Goal: Task Accomplishment & Management: Use online tool/utility

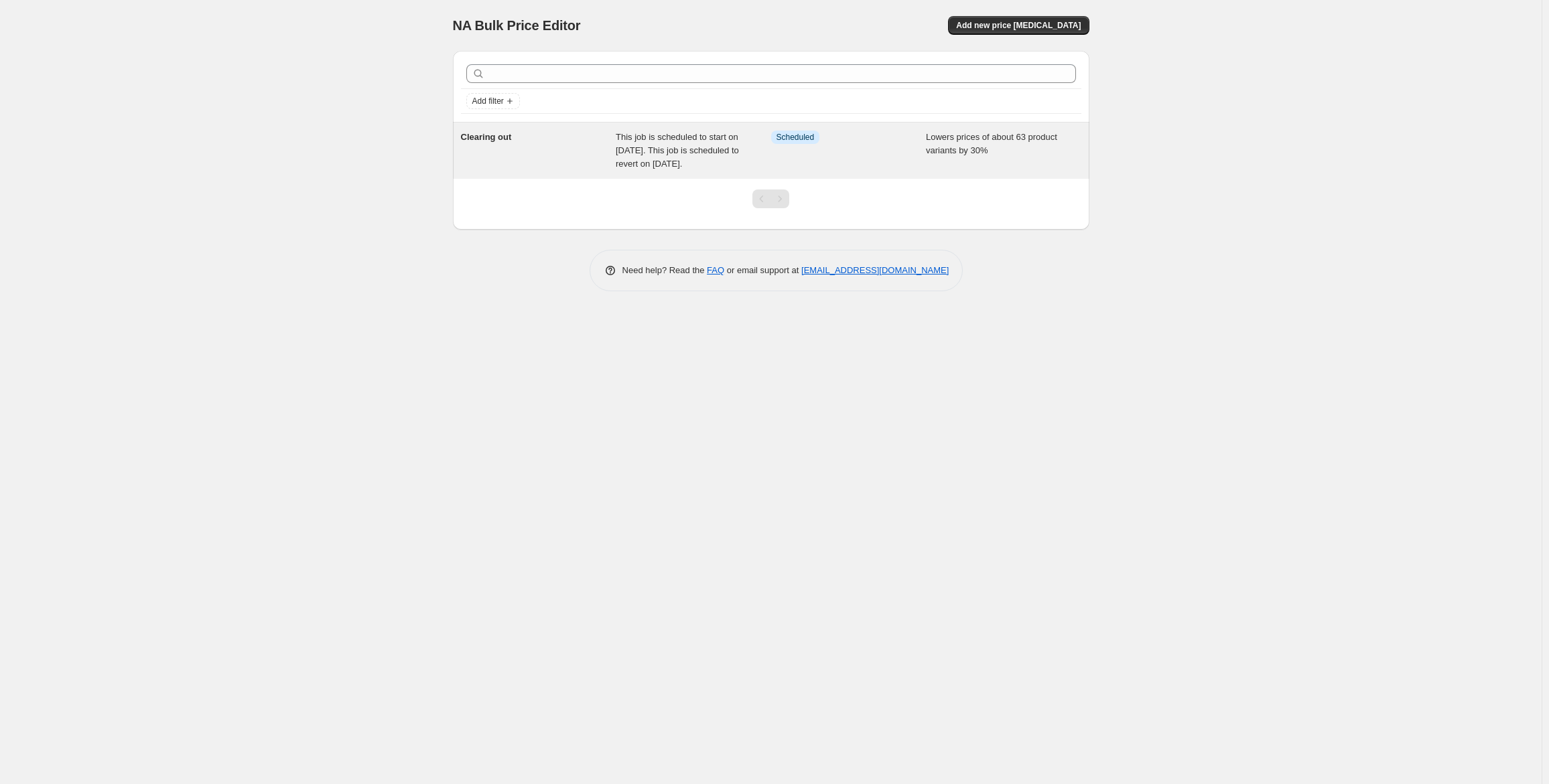
click at [666, 159] on span "This job is scheduled to start on October 9, 2025. This job is scheduled to rev…" at bounding box center [677, 151] width 124 height 37
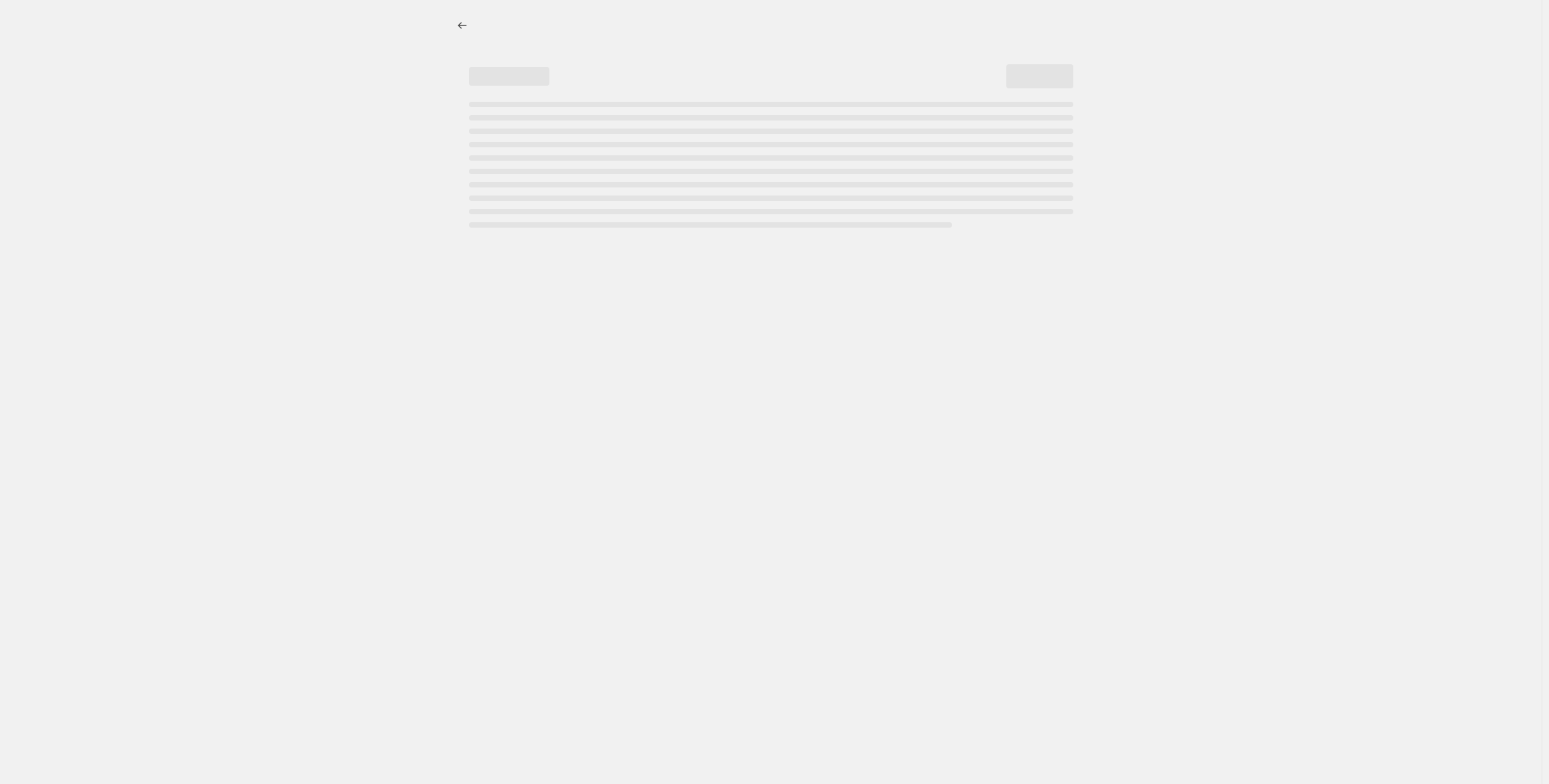
select select "percentage"
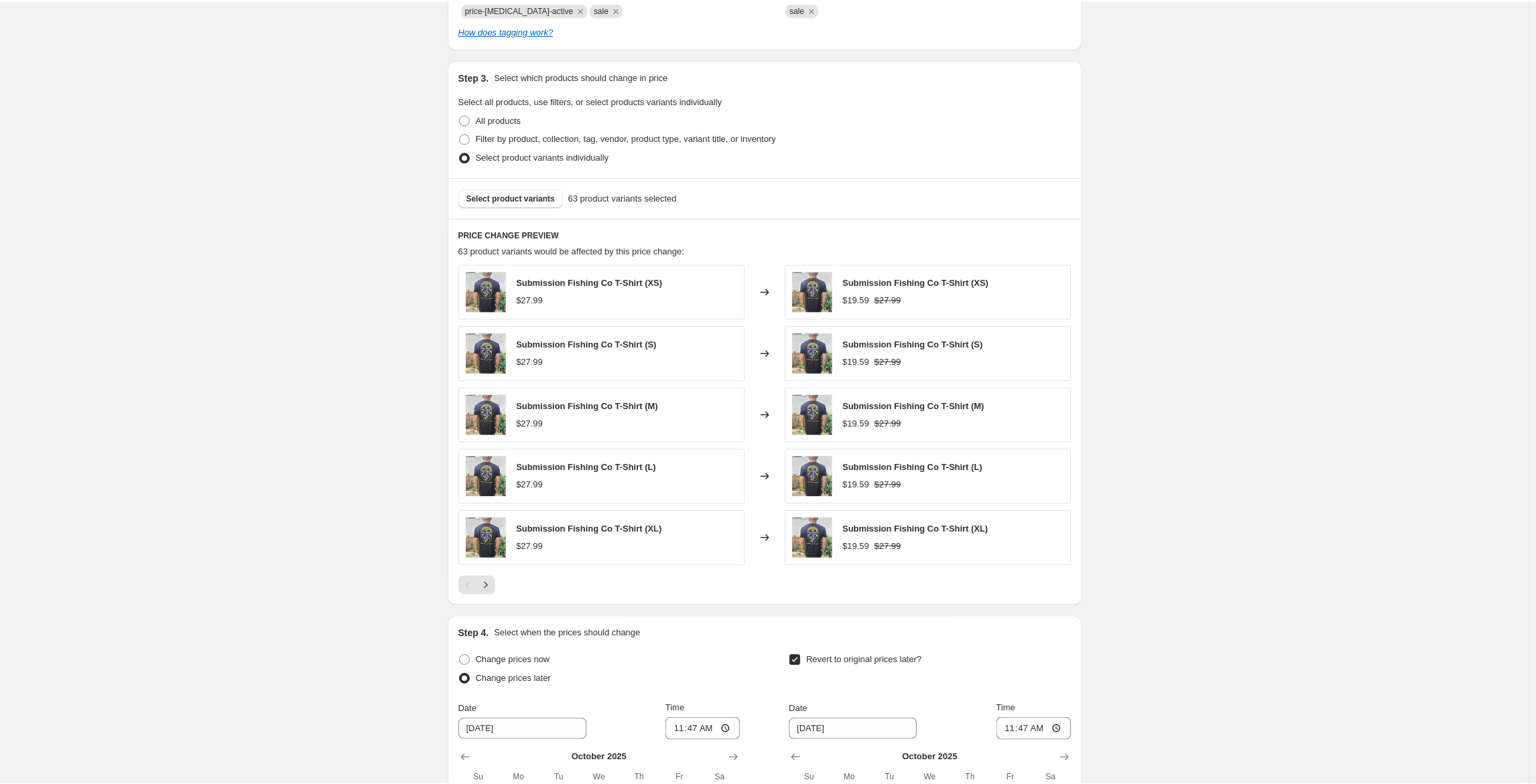
scroll to position [737, 0]
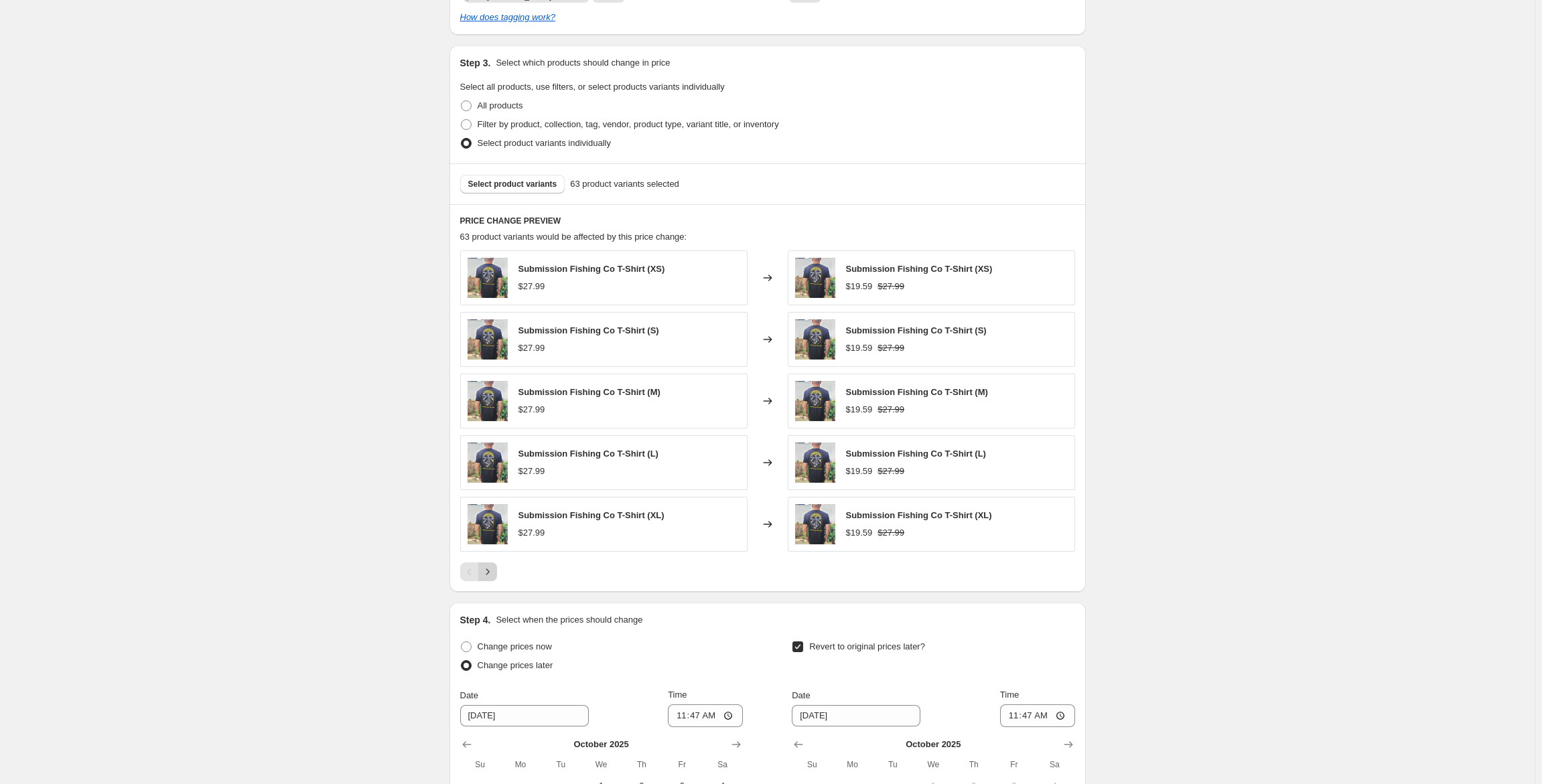
click at [492, 575] on icon "Next" at bounding box center [487, 571] width 13 height 13
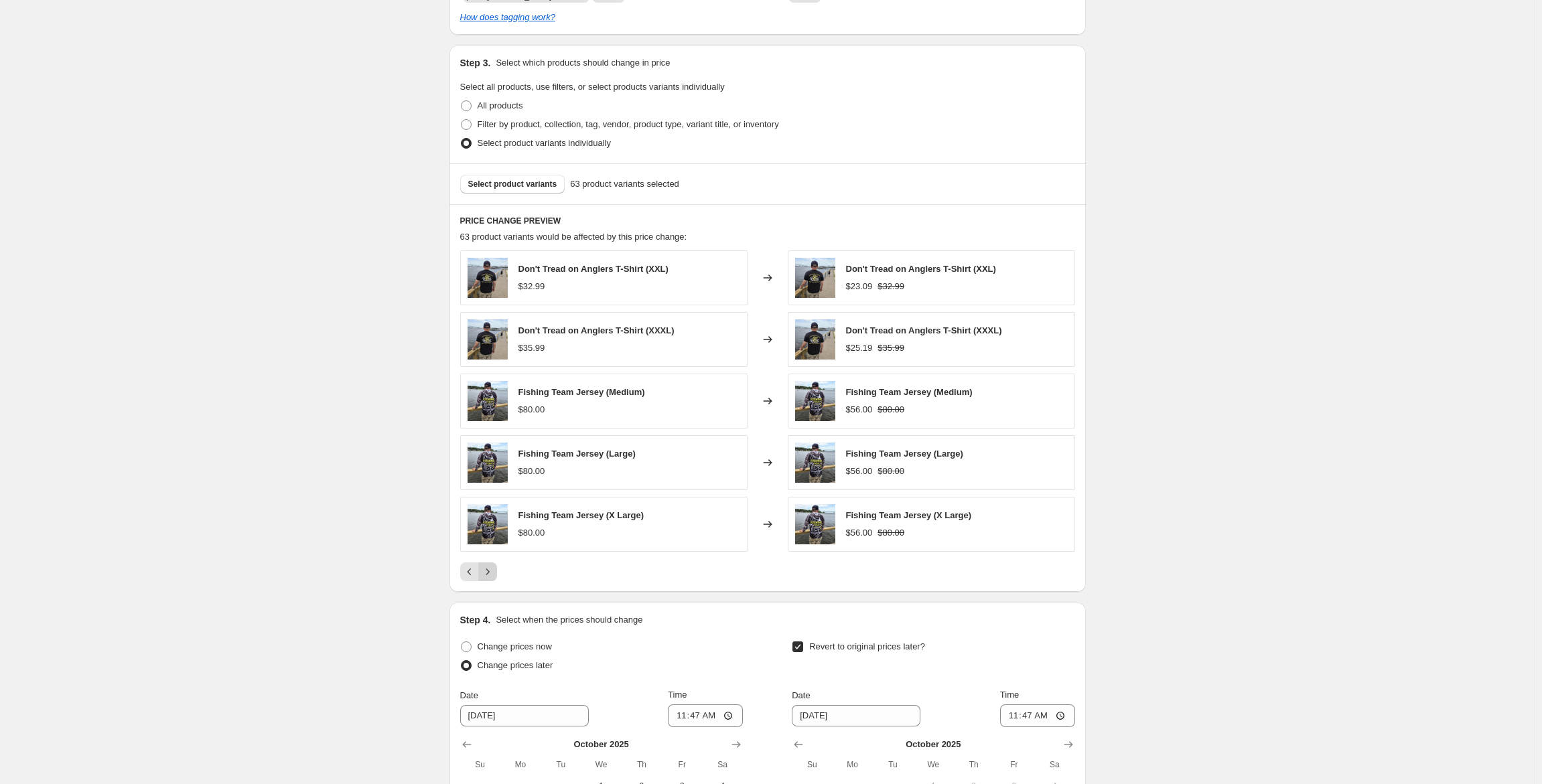
click at [492, 575] on icon "Next" at bounding box center [487, 571] width 13 height 13
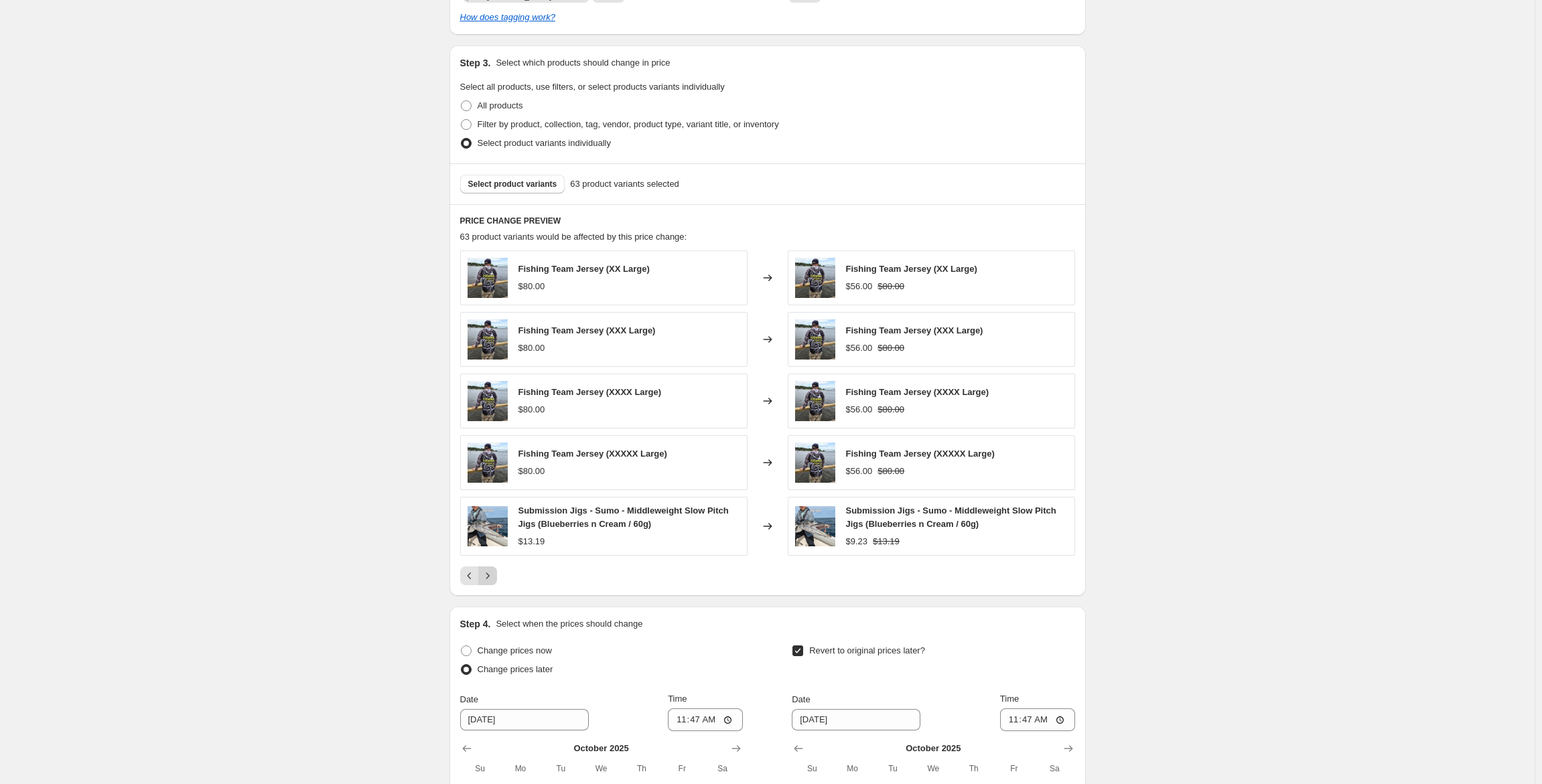
click at [492, 575] on icon "Next" at bounding box center [487, 576] width 13 height 13
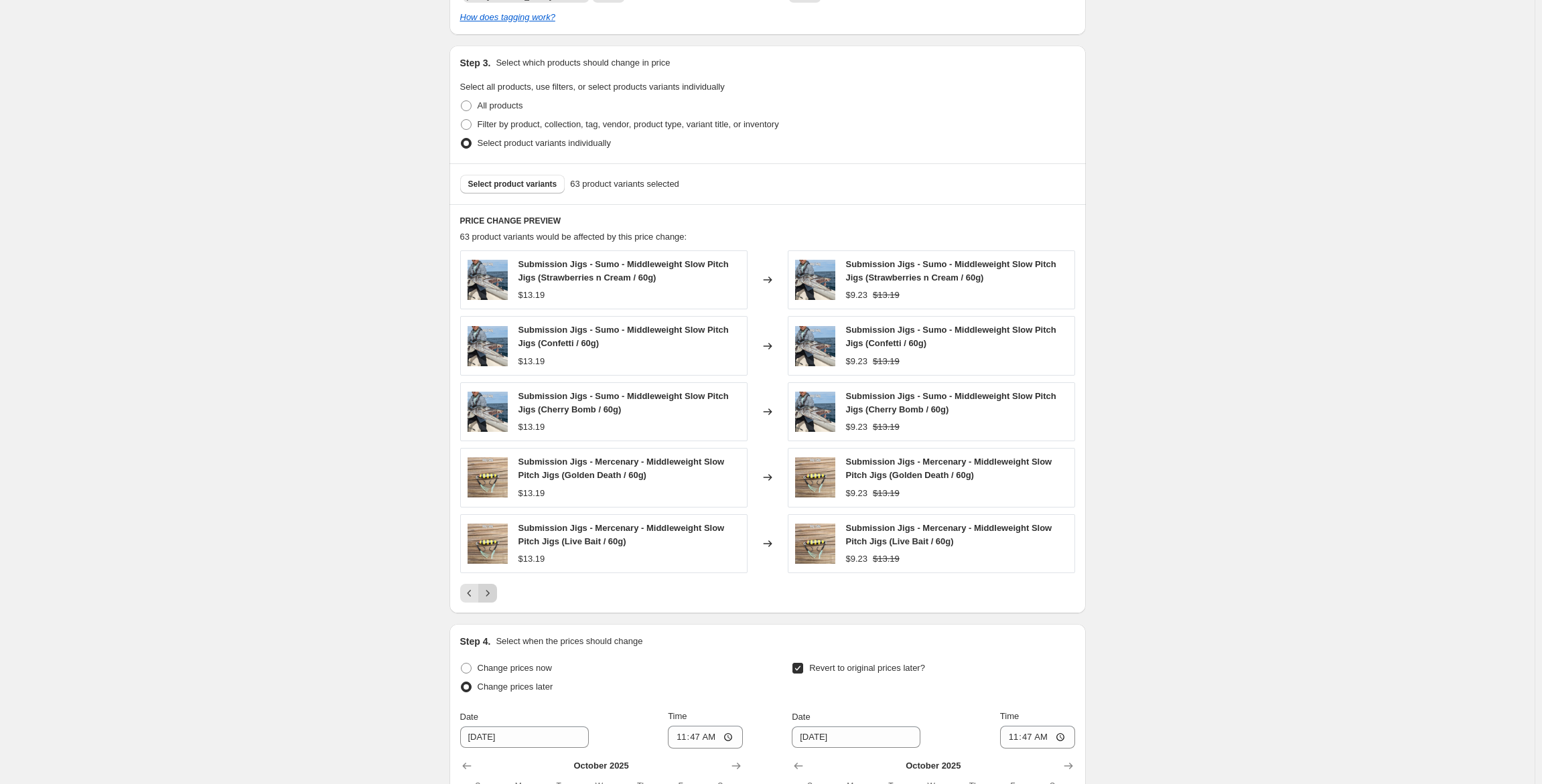
click at [494, 593] on icon "Next" at bounding box center [487, 593] width 13 height 13
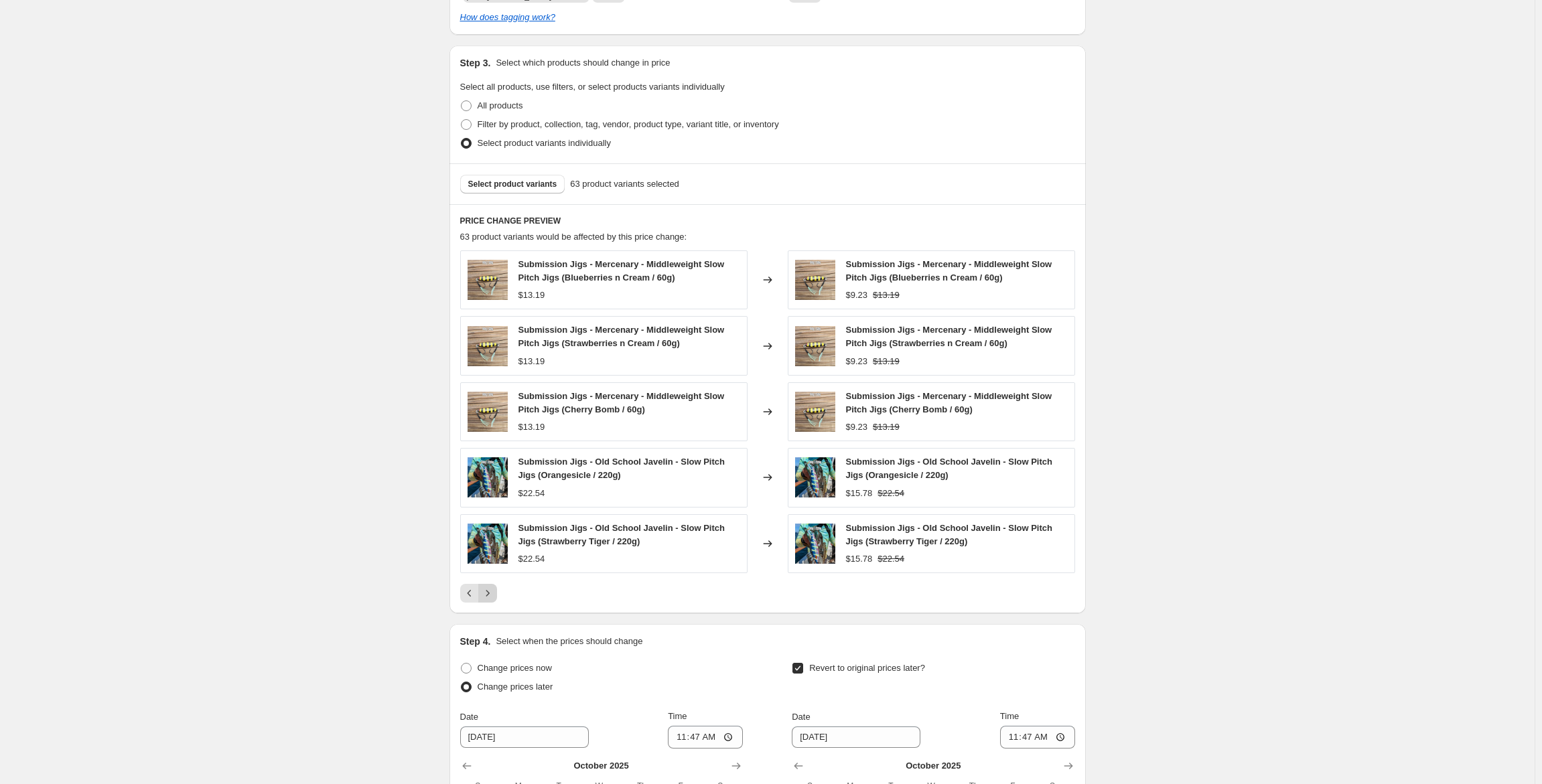
click at [494, 593] on icon "Next" at bounding box center [487, 593] width 13 height 13
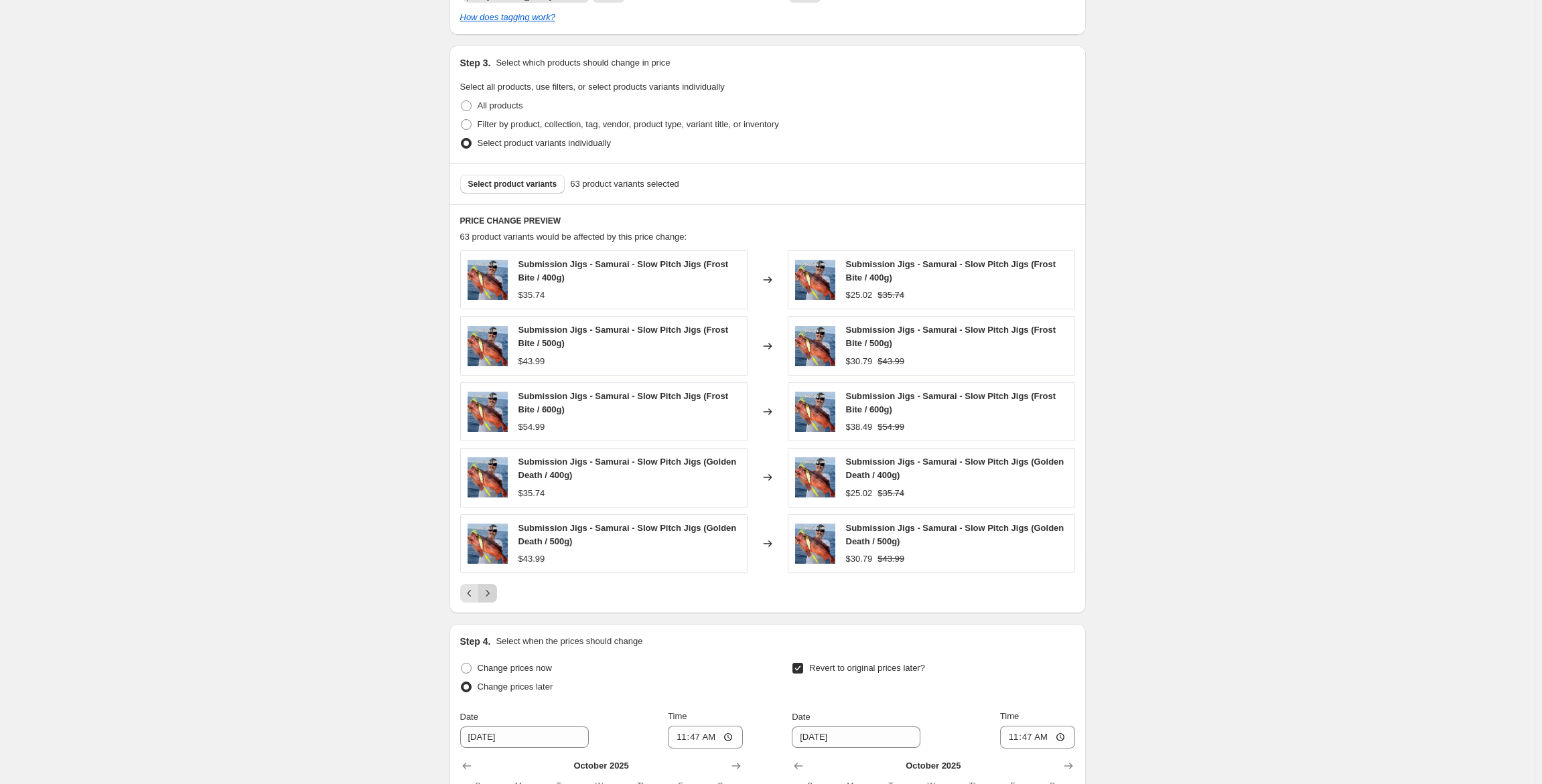
click at [494, 593] on icon "Next" at bounding box center [487, 593] width 13 height 13
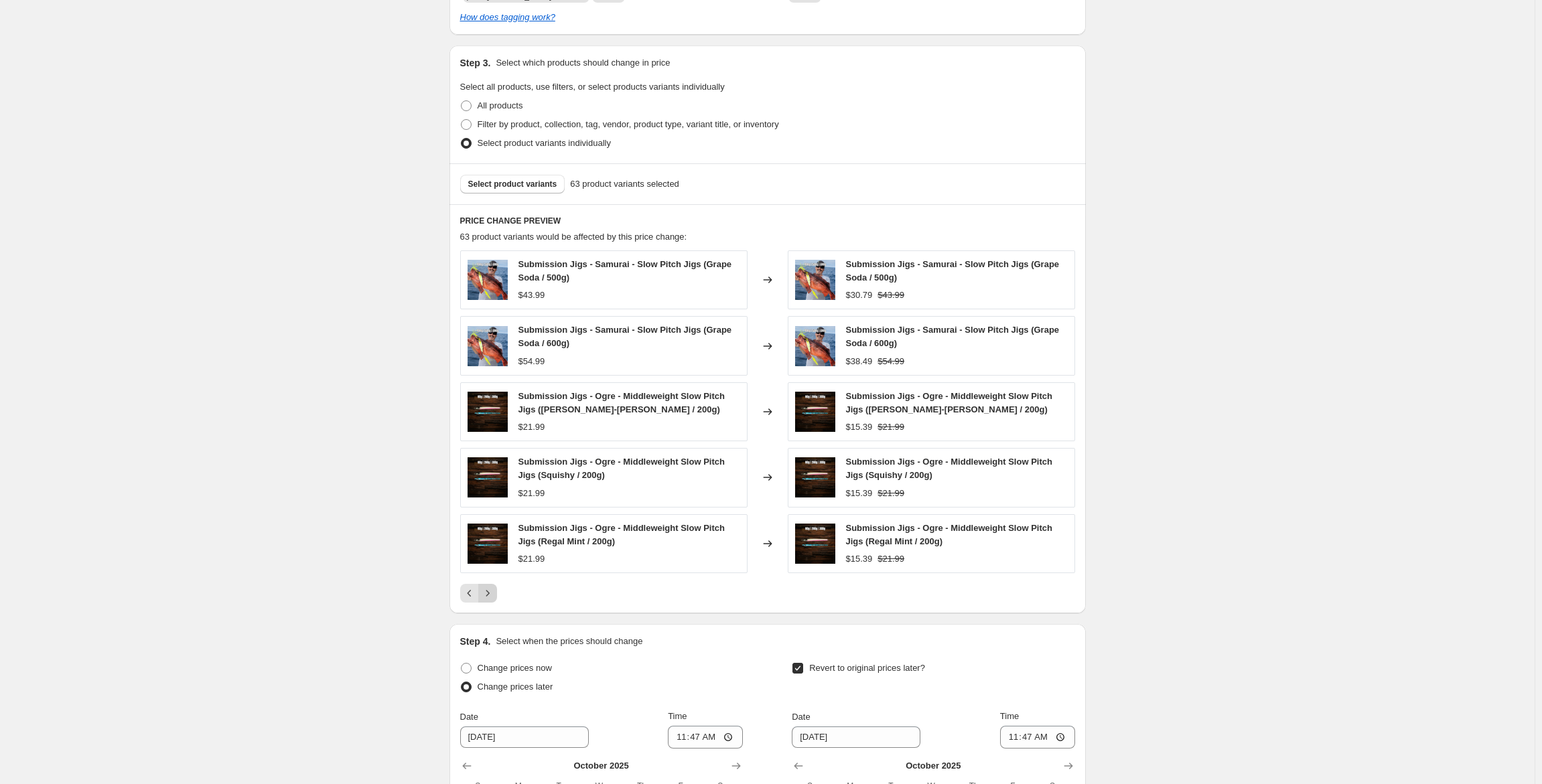
click at [494, 593] on icon "Next" at bounding box center [487, 593] width 13 height 13
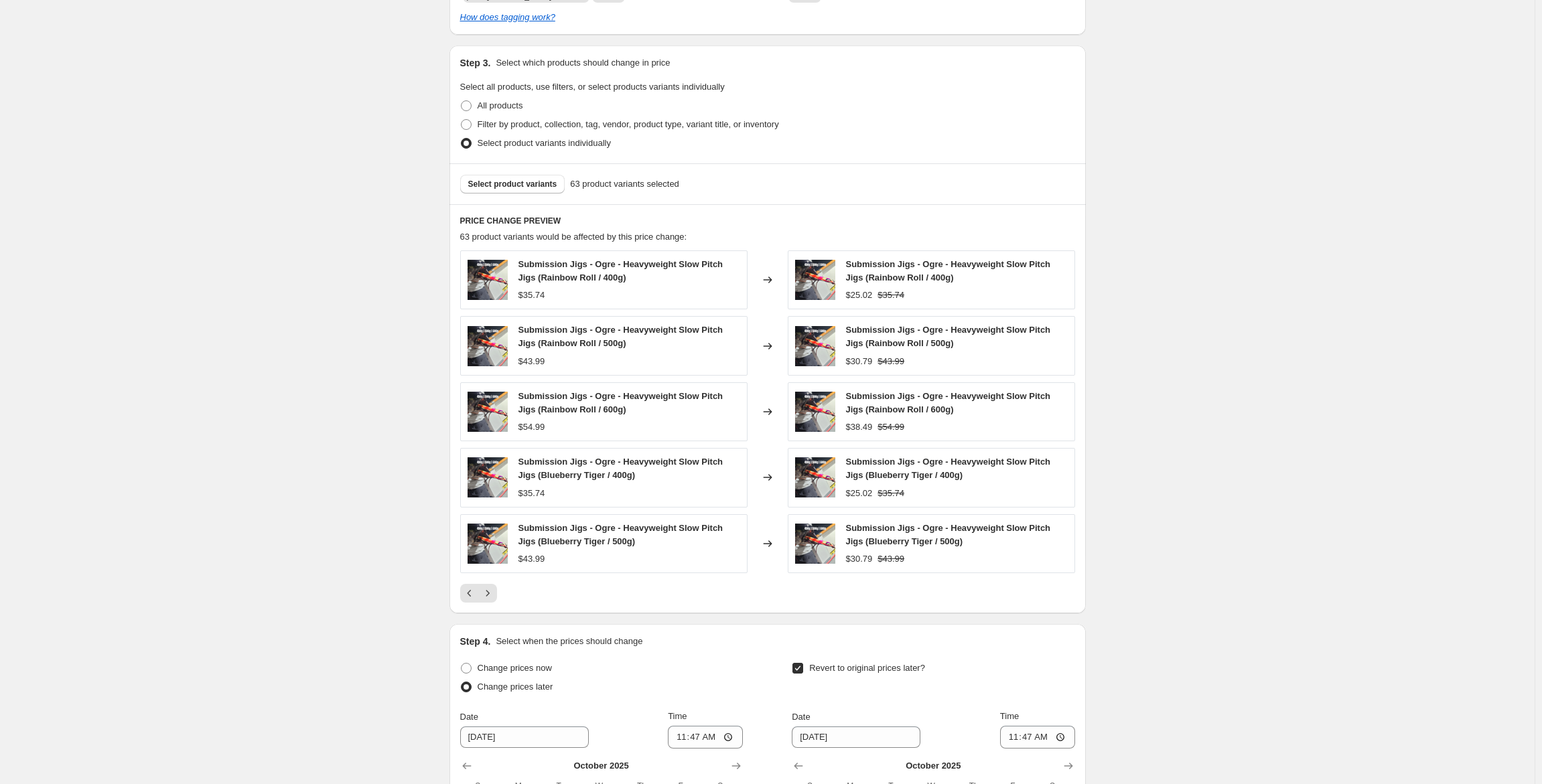
click at [494, 588] on icon "Next" at bounding box center [487, 593] width 13 height 13
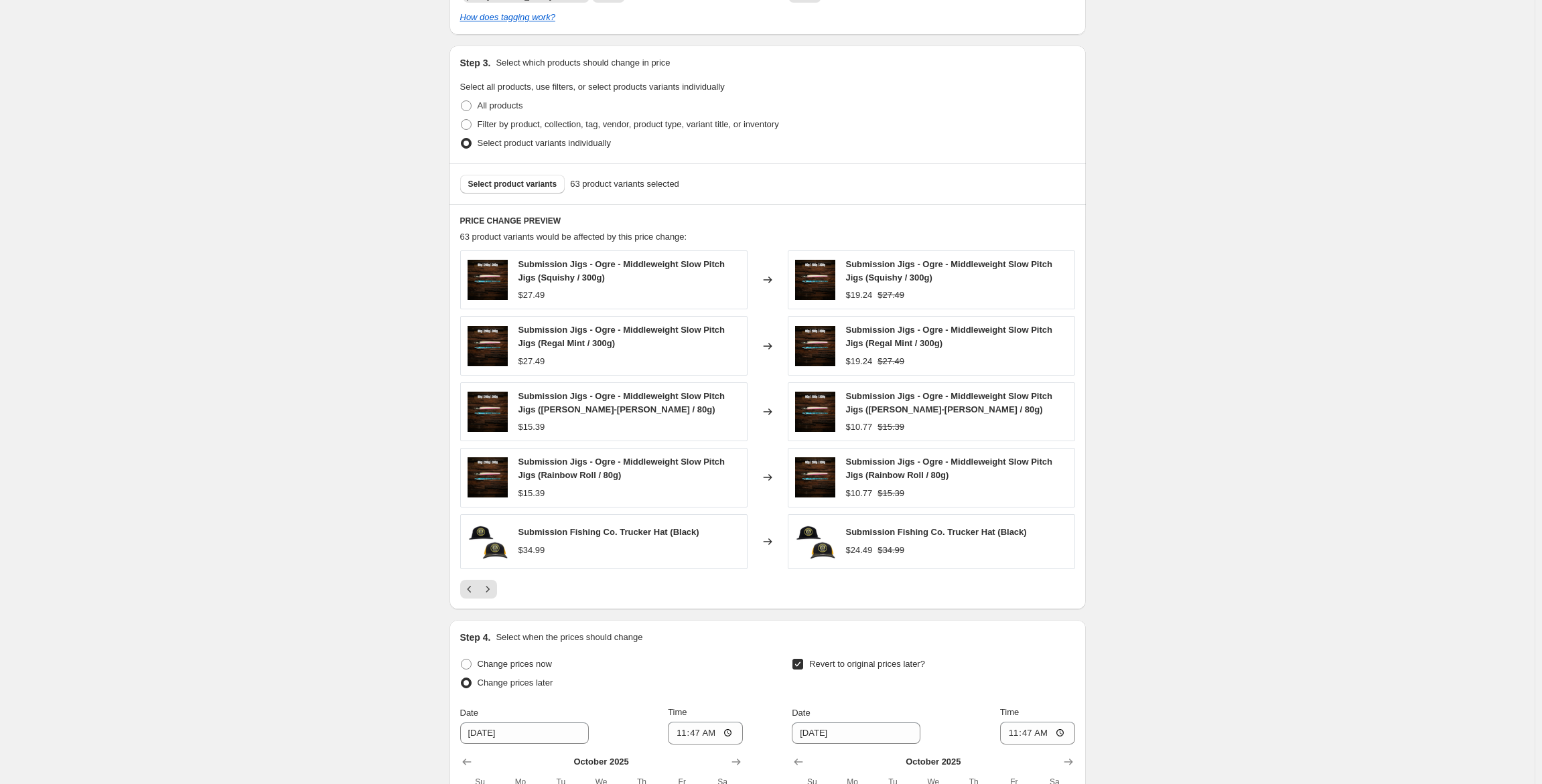
click at [494, 588] on icon "Next" at bounding box center [487, 589] width 13 height 13
